Goal: Check status: Check status

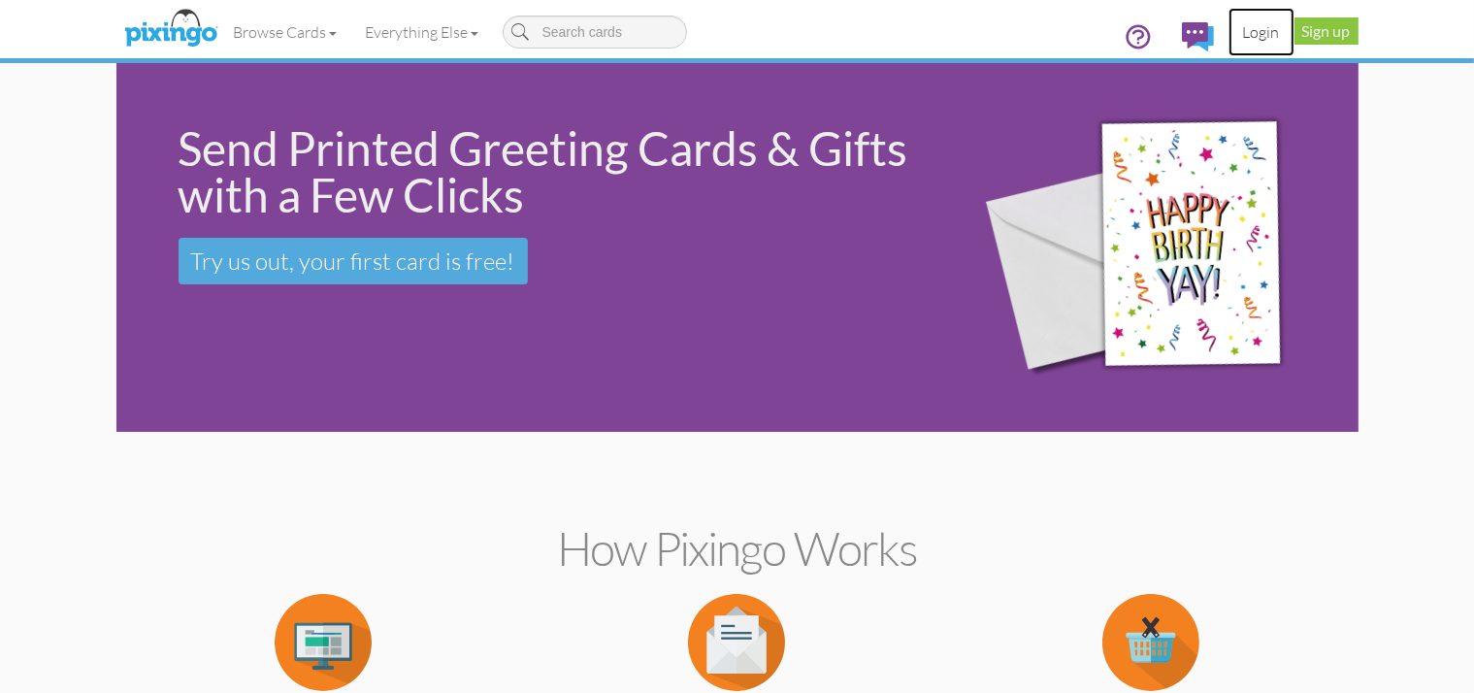
click at [1294, 31] on link "Login" at bounding box center [1261, 32] width 66 height 49
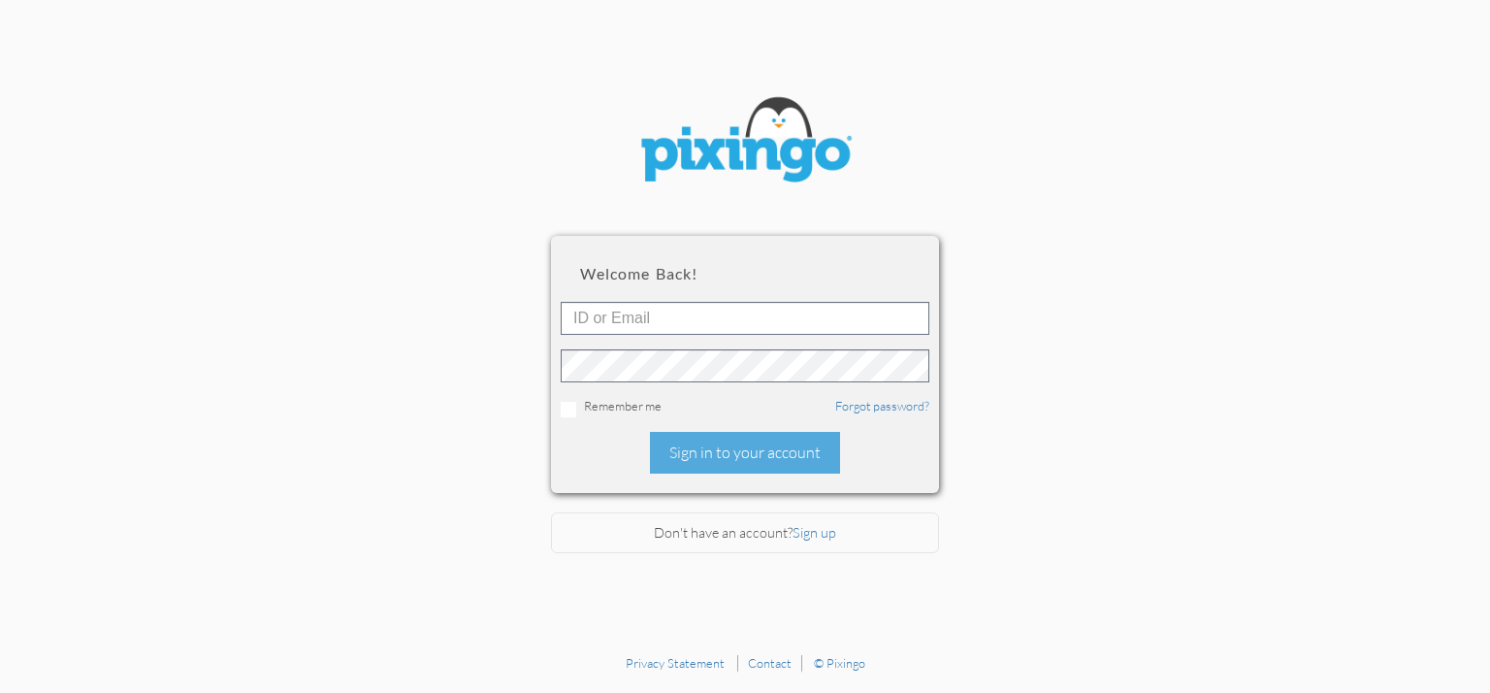
type input "[DOMAIN_NAME][EMAIL_ADDRESS][DOMAIN_NAME]"
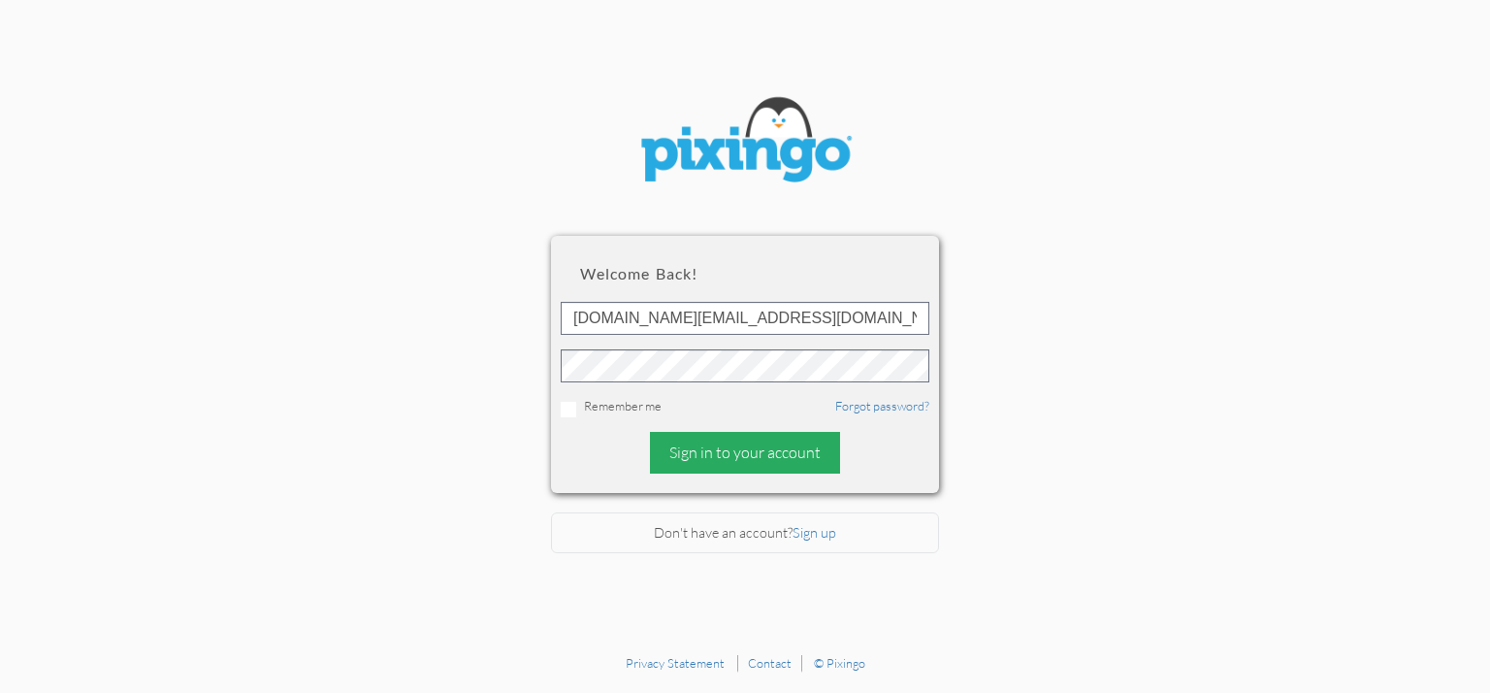
click at [743, 451] on div "Sign in to your account" at bounding box center [745, 453] width 190 height 42
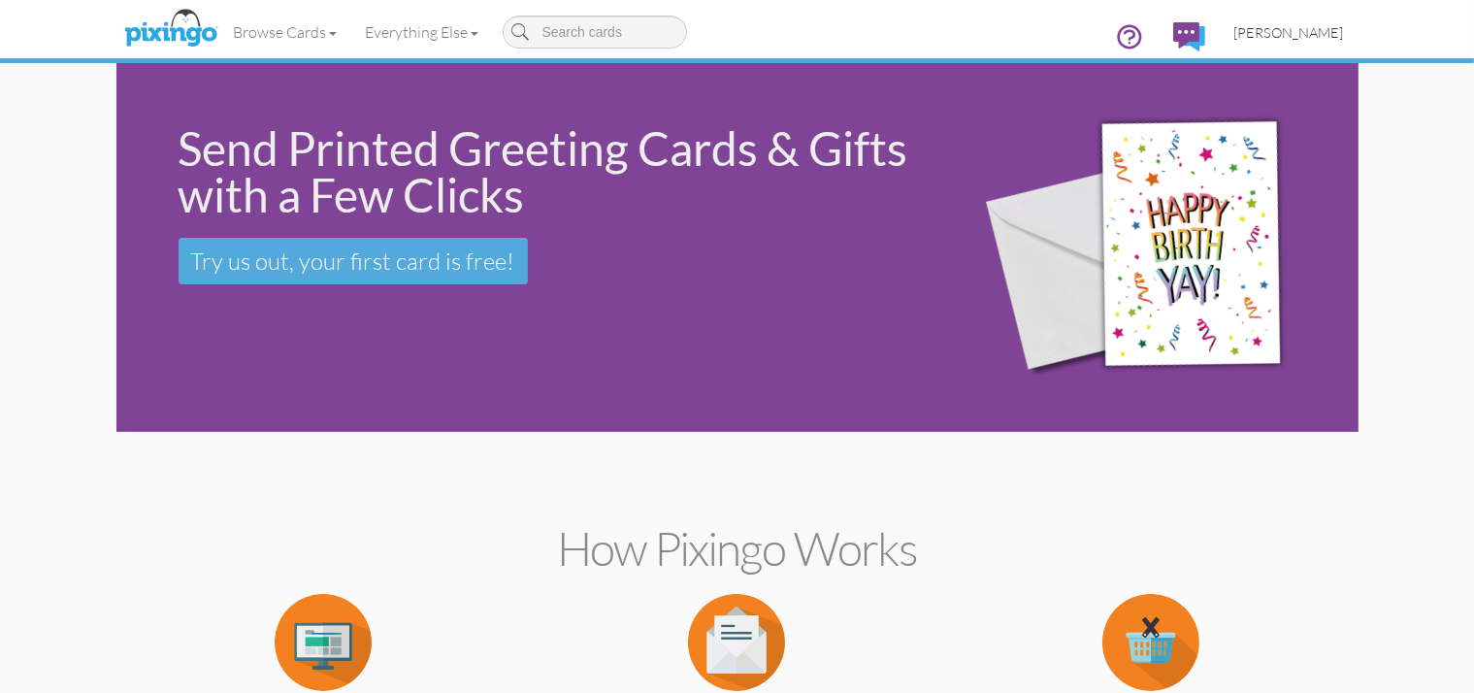
click at [1344, 30] on span "[PERSON_NAME]" at bounding box center [1289, 32] width 110 height 16
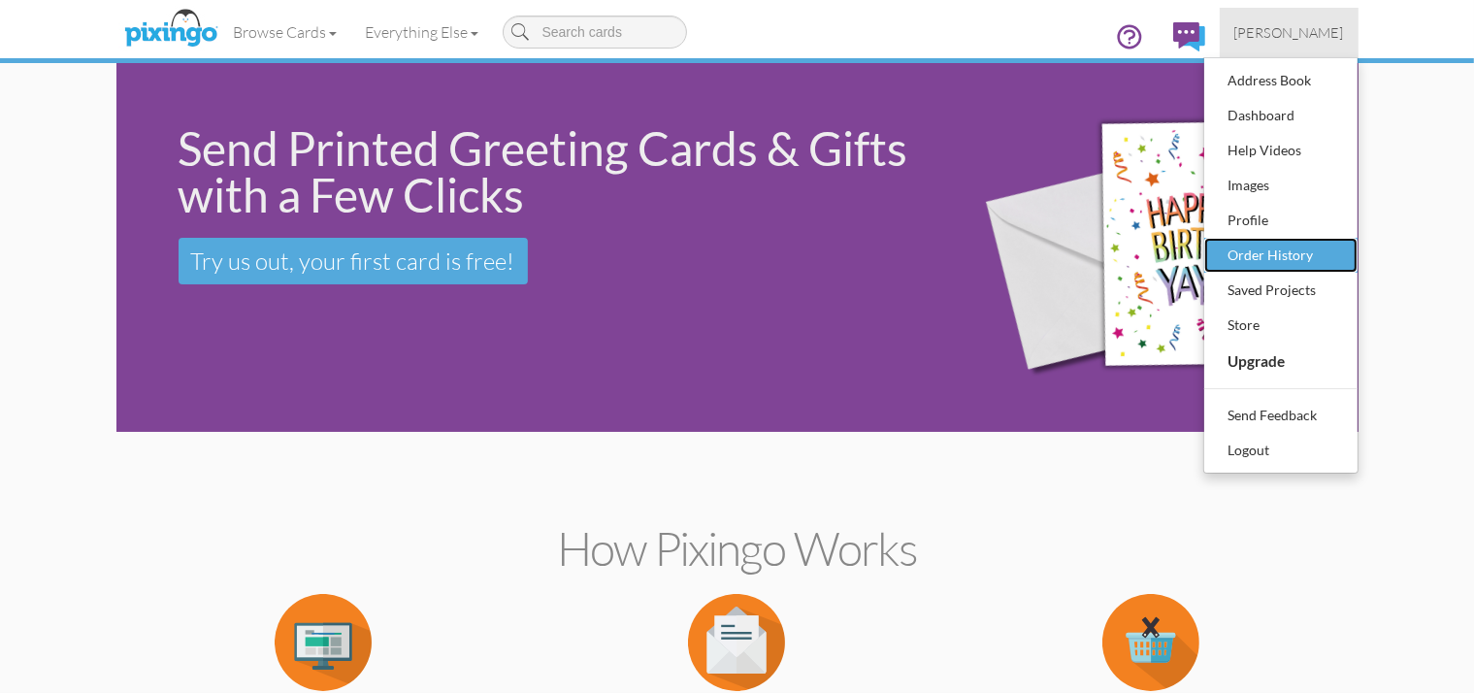
click at [1338, 253] on div "Order History" at bounding box center [1280, 255] width 114 height 29
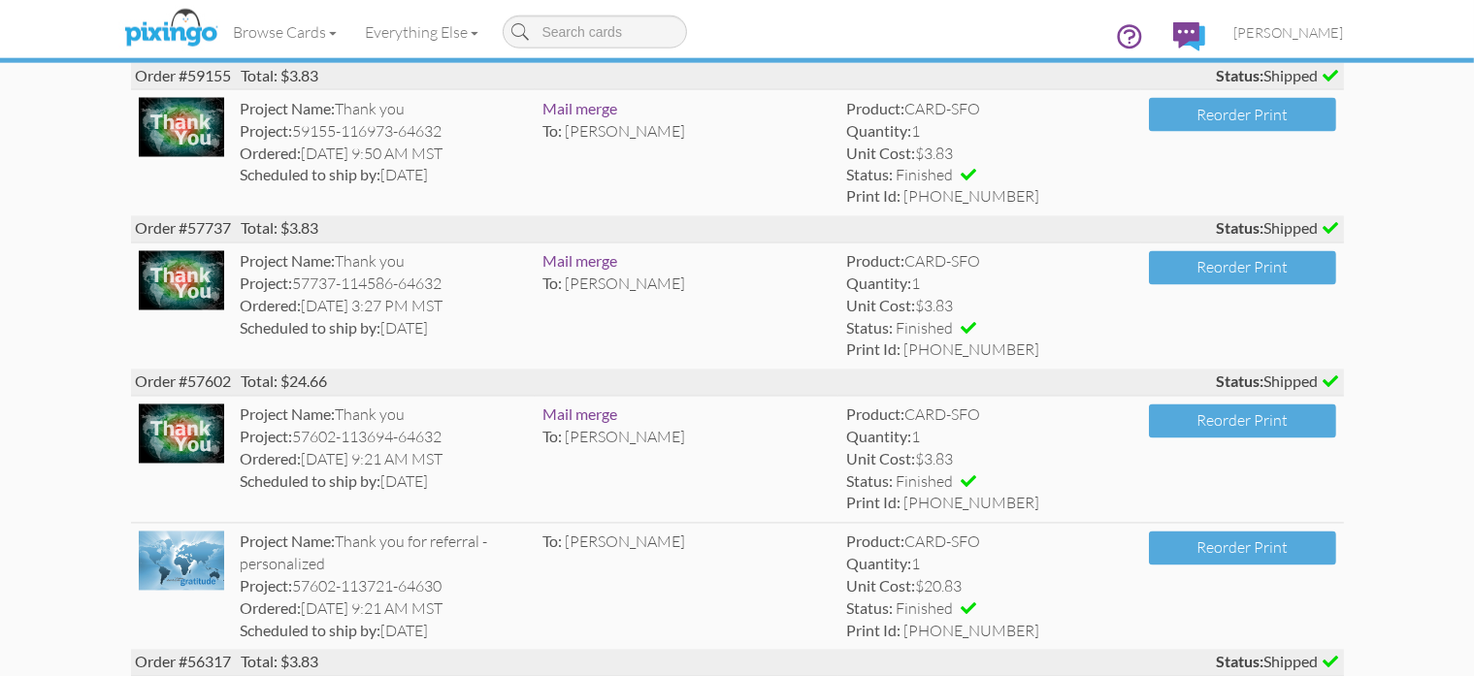
scroll to position [3513, 0]
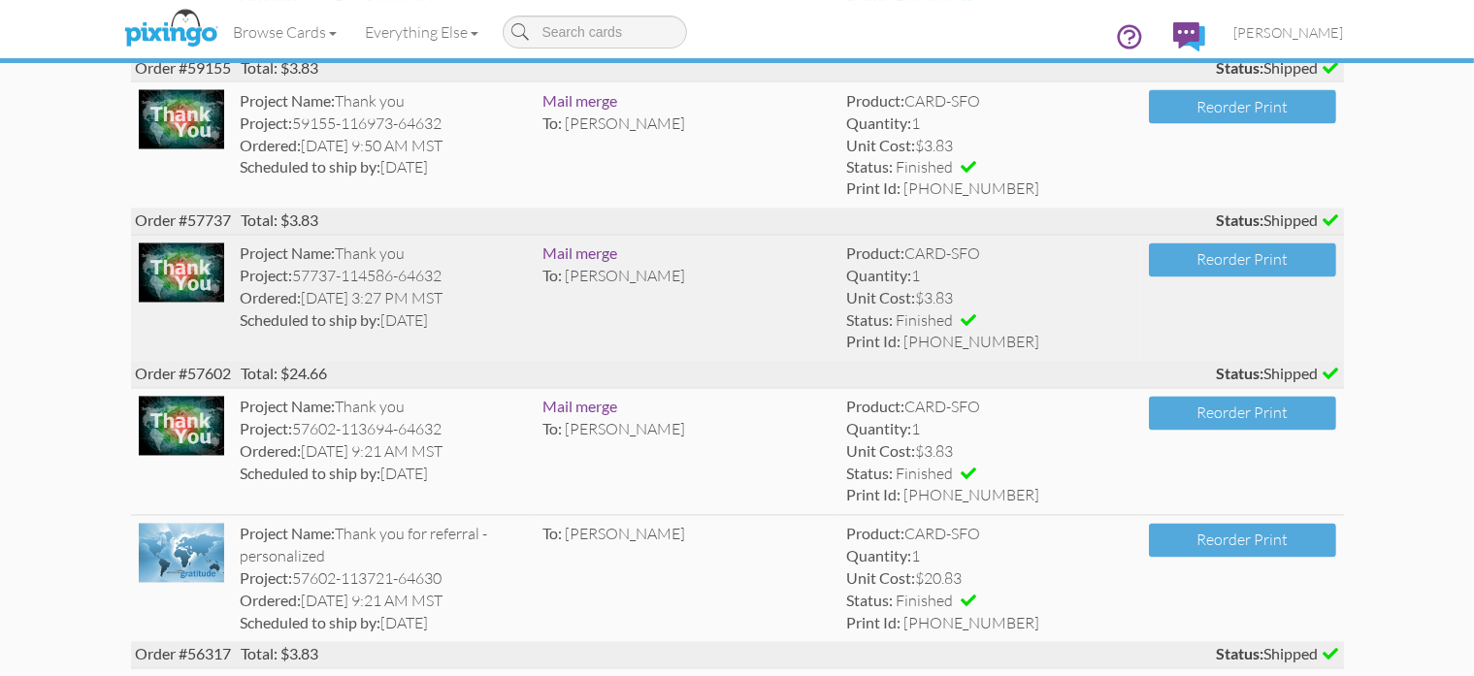
click at [139, 302] on img at bounding box center [181, 272] width 85 height 59
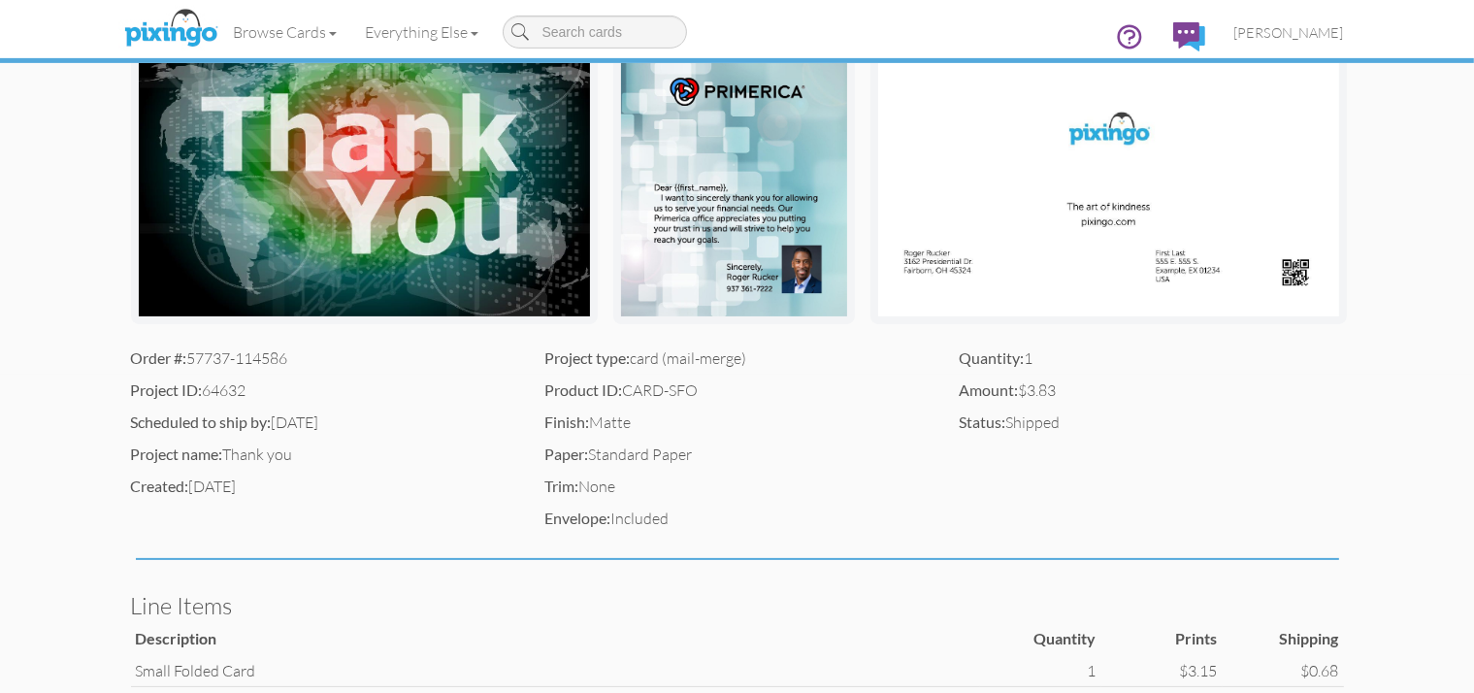
scroll to position [318, 0]
